Goal: Task Accomplishment & Management: Manage account settings

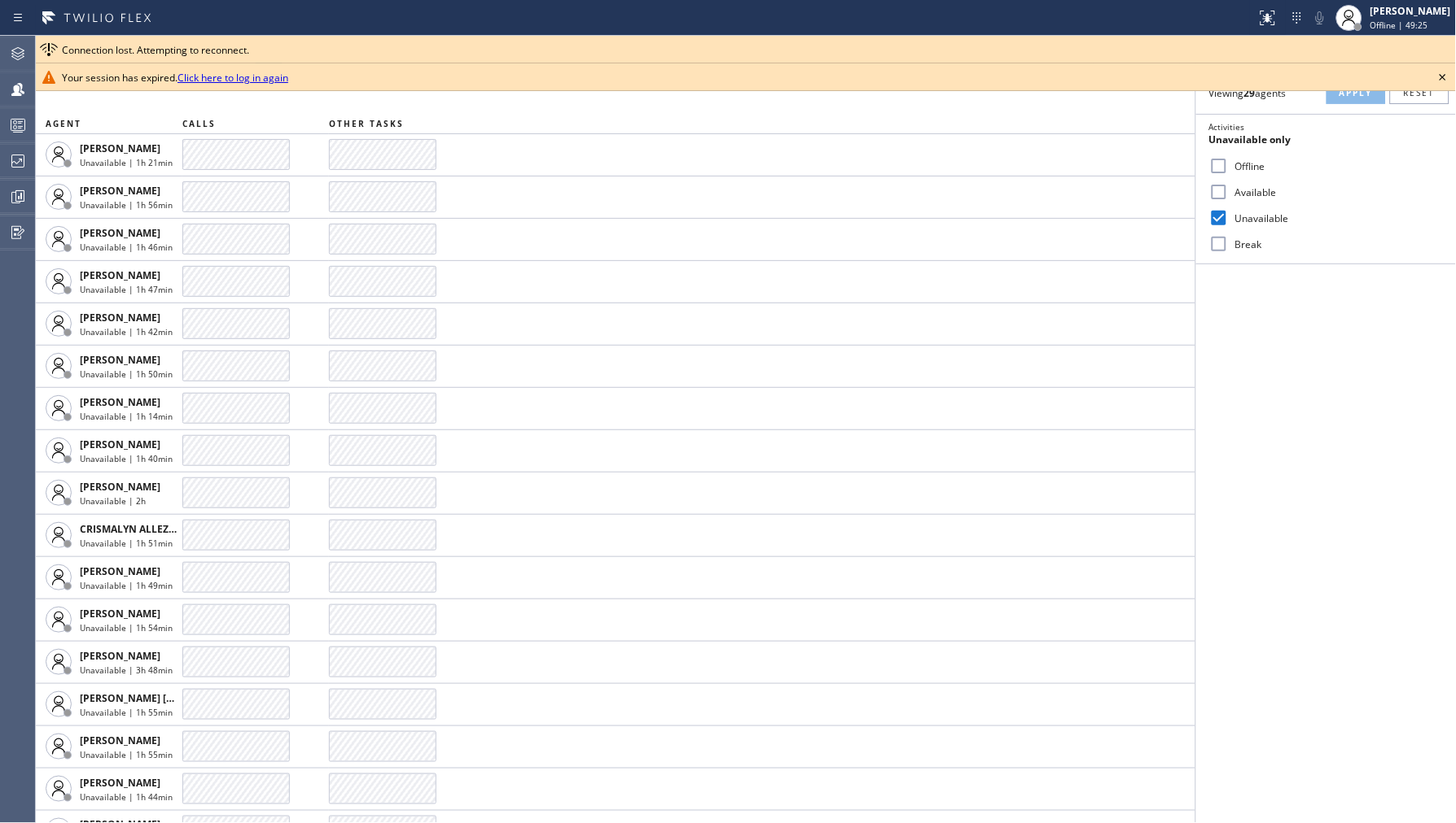
click at [1442, 75] on icon at bounding box center [1443, 77] width 19 height 19
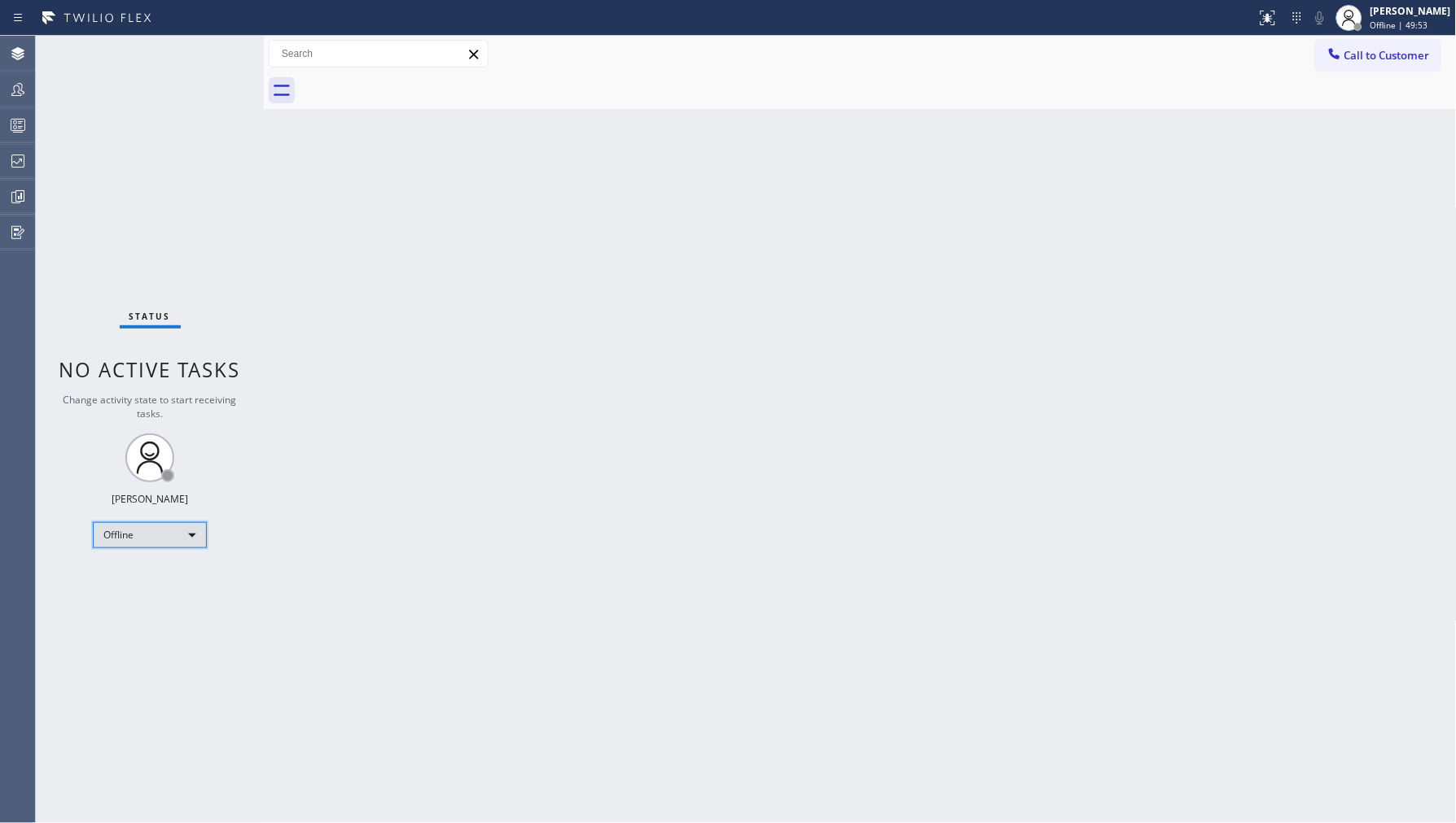
click at [177, 531] on div "Offline" at bounding box center [149, 535] width 114 height 26
click at [175, 589] on li "Unavailable" at bounding box center [148, 597] width 111 height 19
click at [20, 98] on icon at bounding box center [17, 90] width 19 height 19
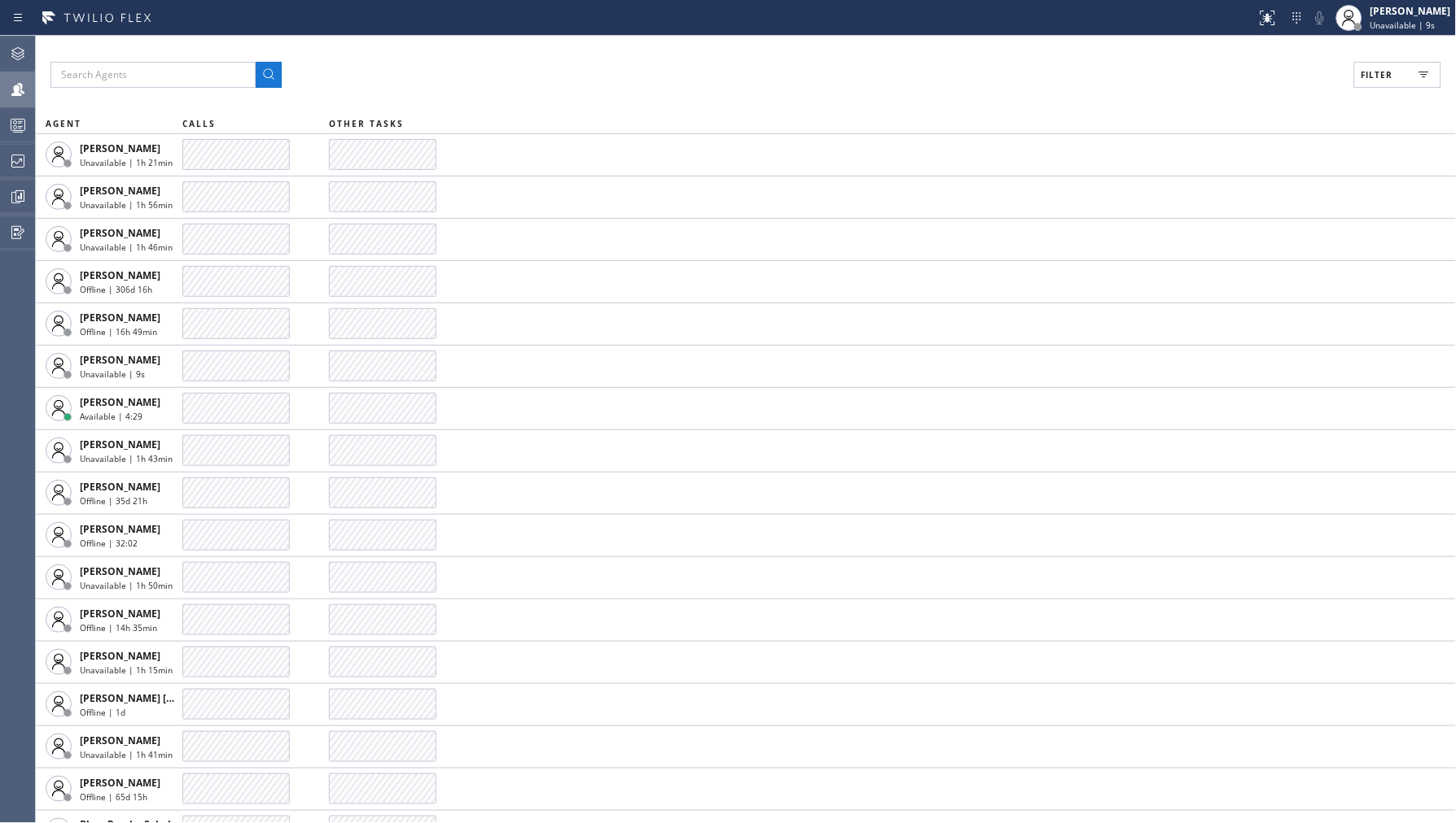
click at [1369, 71] on span "Filter" at bounding box center [1377, 75] width 32 height 12
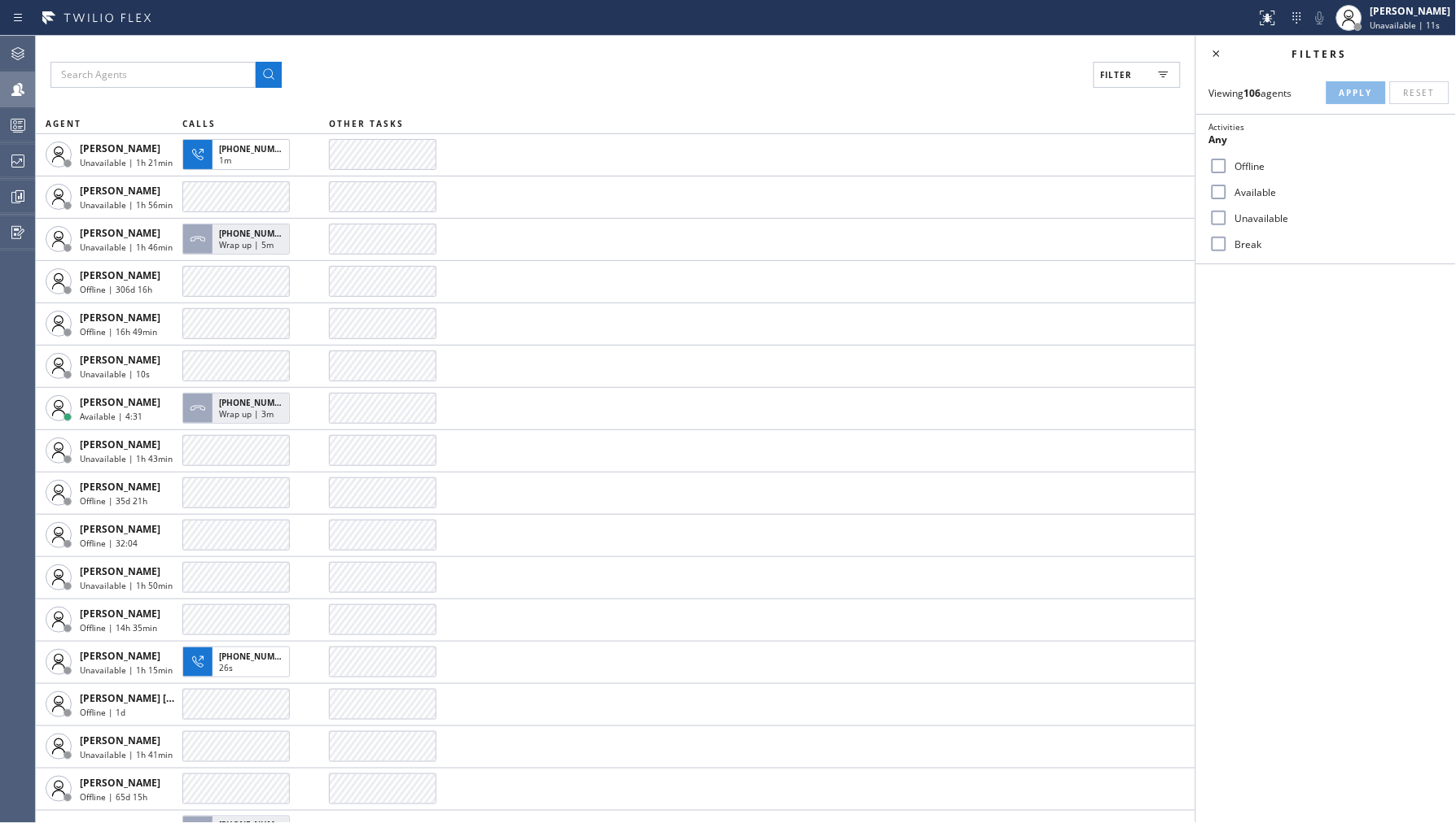
click at [1247, 215] on label "Unavailable" at bounding box center [1335, 219] width 214 height 13
click at [1228, 215] on input "Unavailable" at bounding box center [1219, 218] width 19 height 19
checkbox input "true"
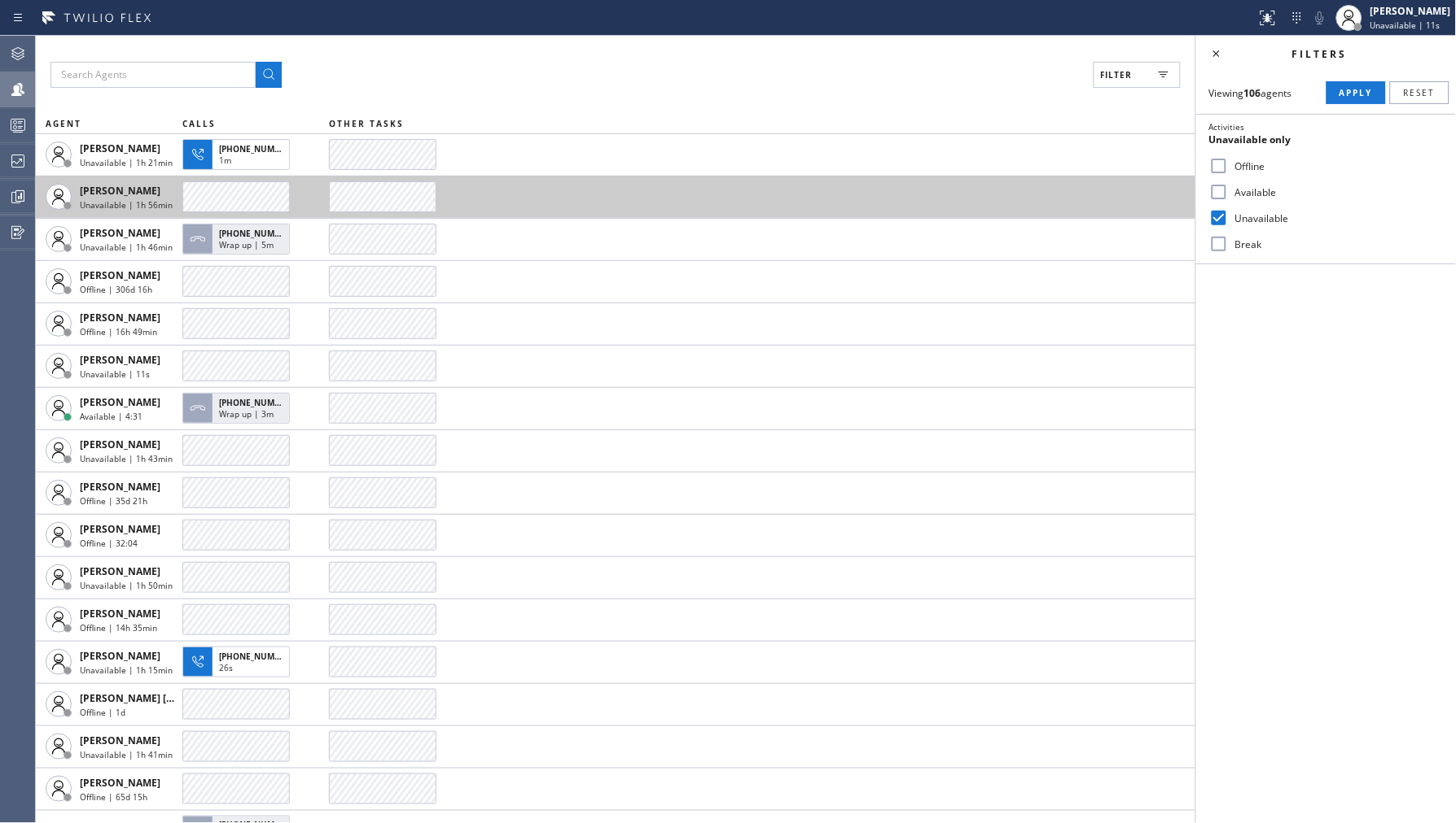
click at [1346, 98] on span "Apply" at bounding box center [1356, 93] width 34 height 12
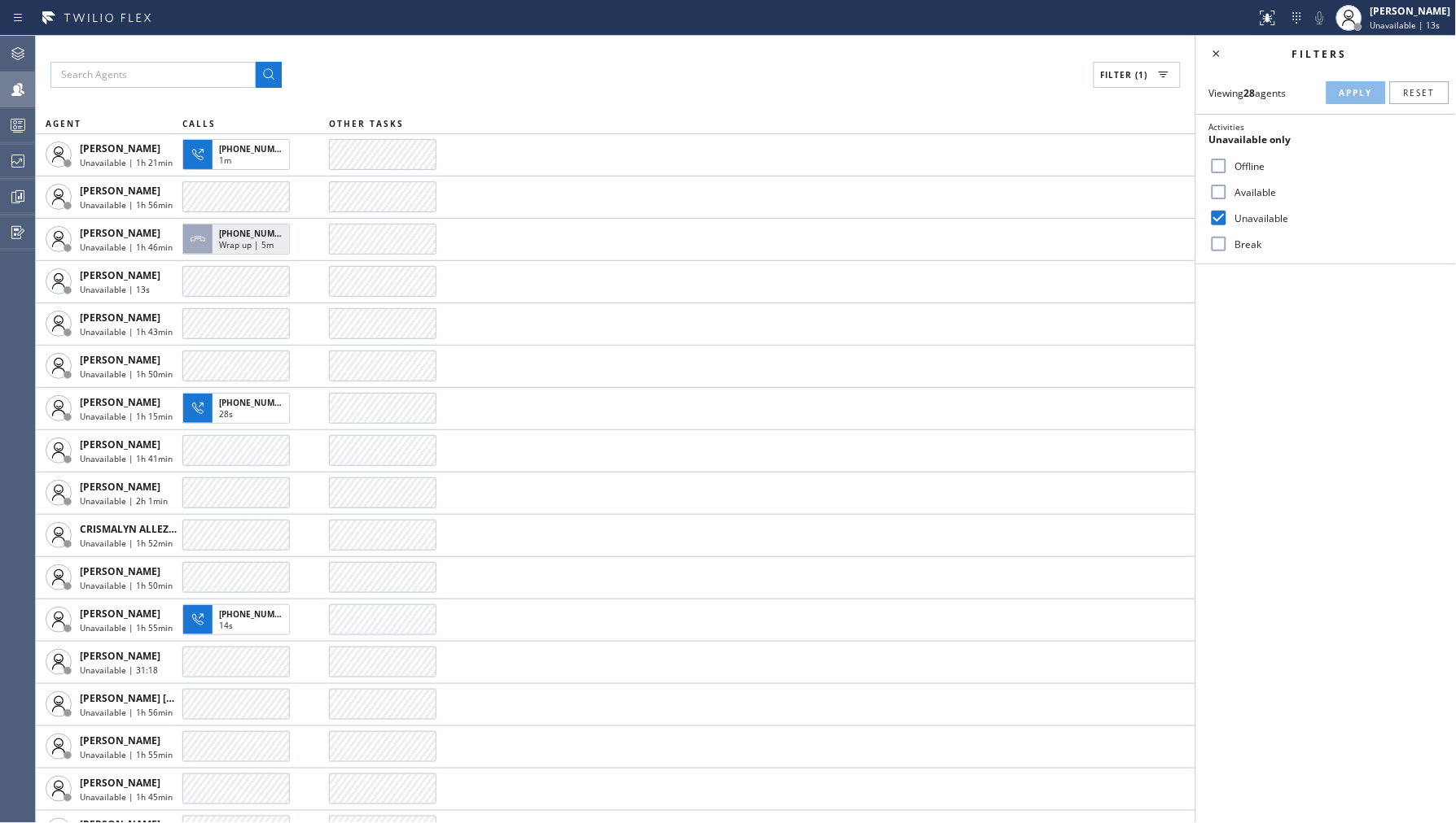
click at [1230, 242] on label "Break" at bounding box center [1335, 245] width 214 height 13
click at [1228, 242] on input "Break" at bounding box center [1219, 244] width 19 height 19
checkbox input "true"
click at [1250, 222] on label "Unavailable" at bounding box center [1335, 219] width 214 height 13
click at [1228, 222] on input "Unavailable" at bounding box center [1219, 218] width 19 height 19
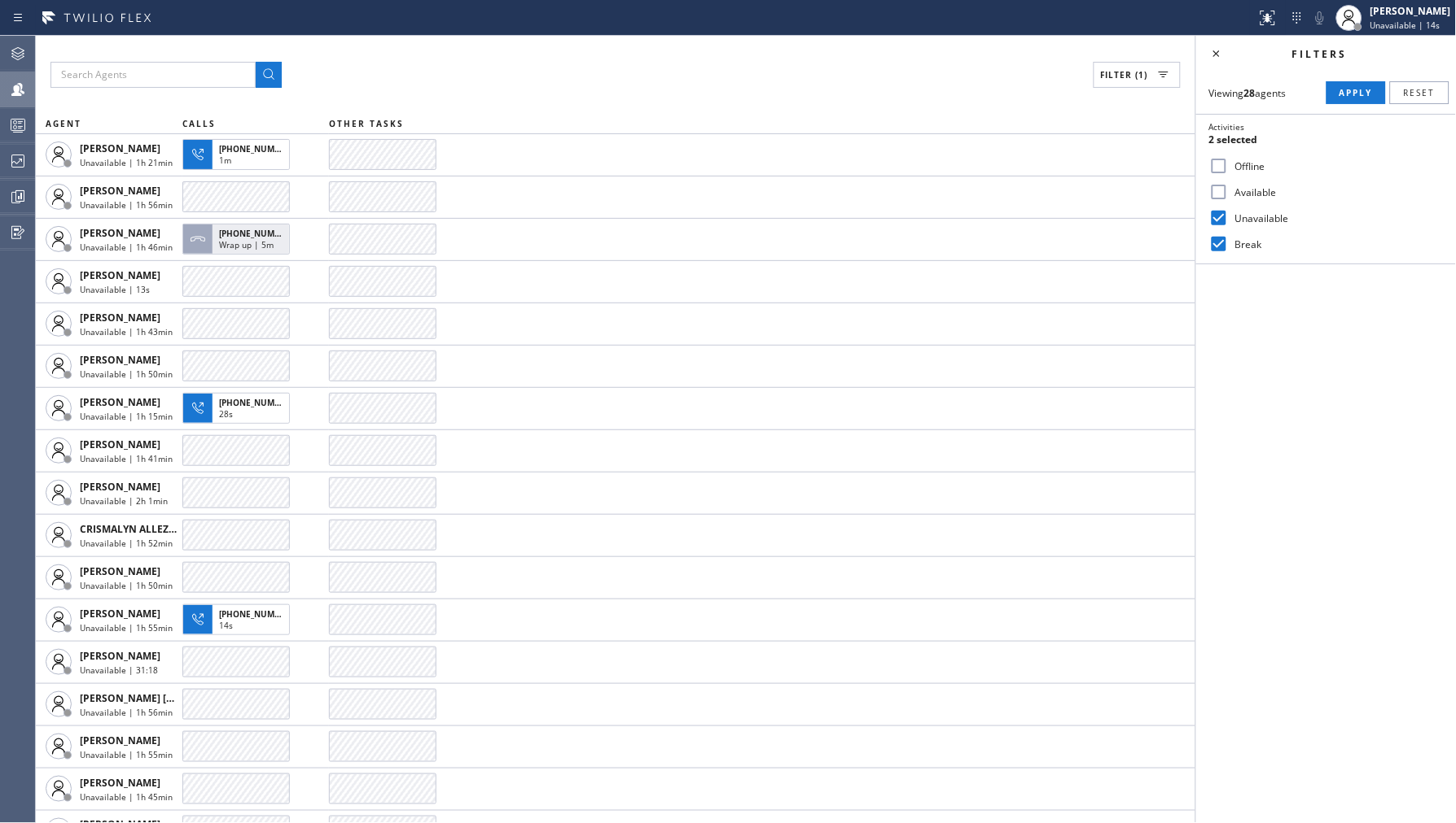
checkbox input "false"
click at [1345, 94] on span "Apply" at bounding box center [1356, 93] width 34 height 12
